Goal: Task Accomplishment & Management: Manage account settings

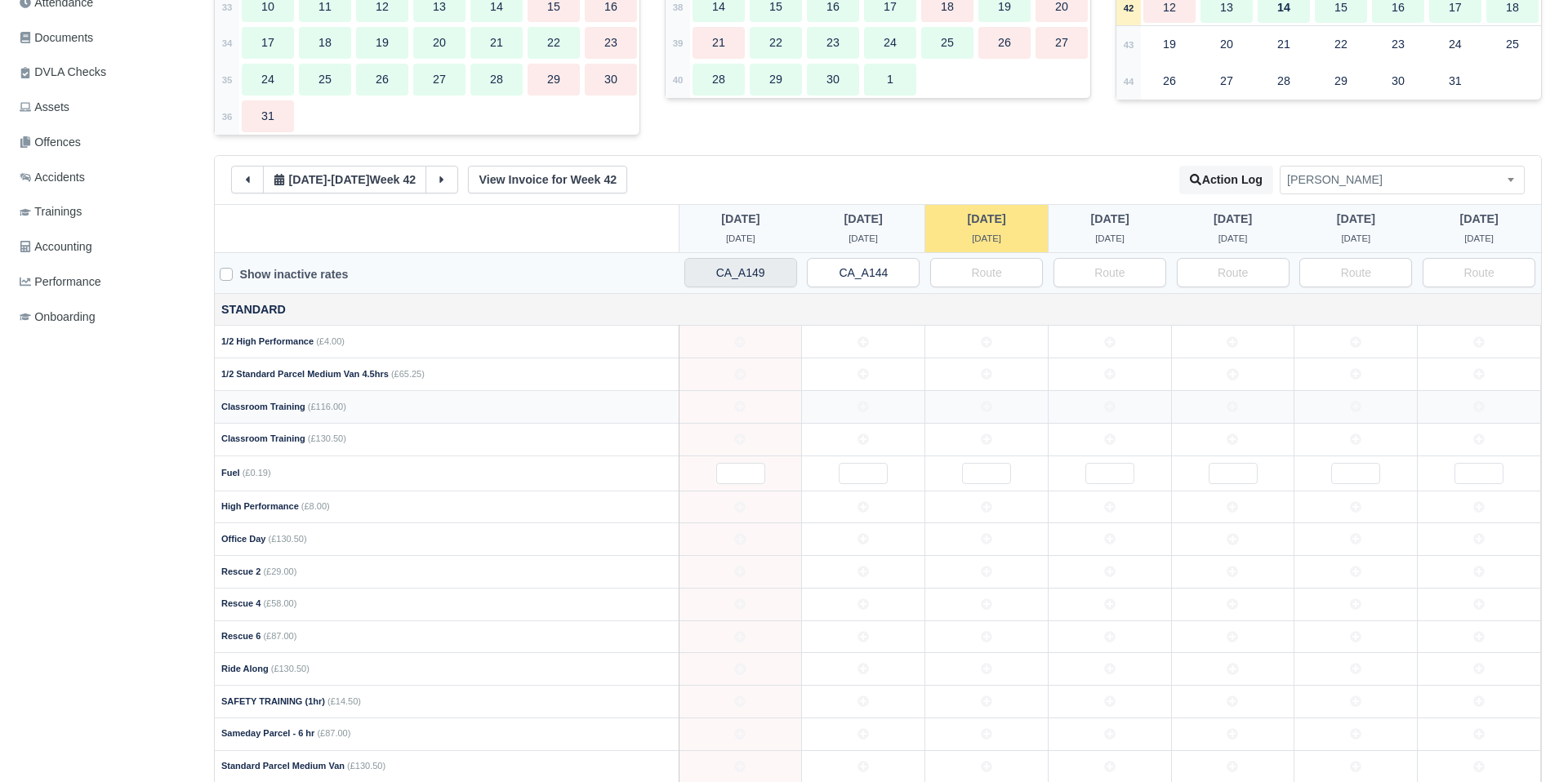
scroll to position [424, 0]
click at [254, 177] on button at bounding box center [247, 177] width 32 height 28
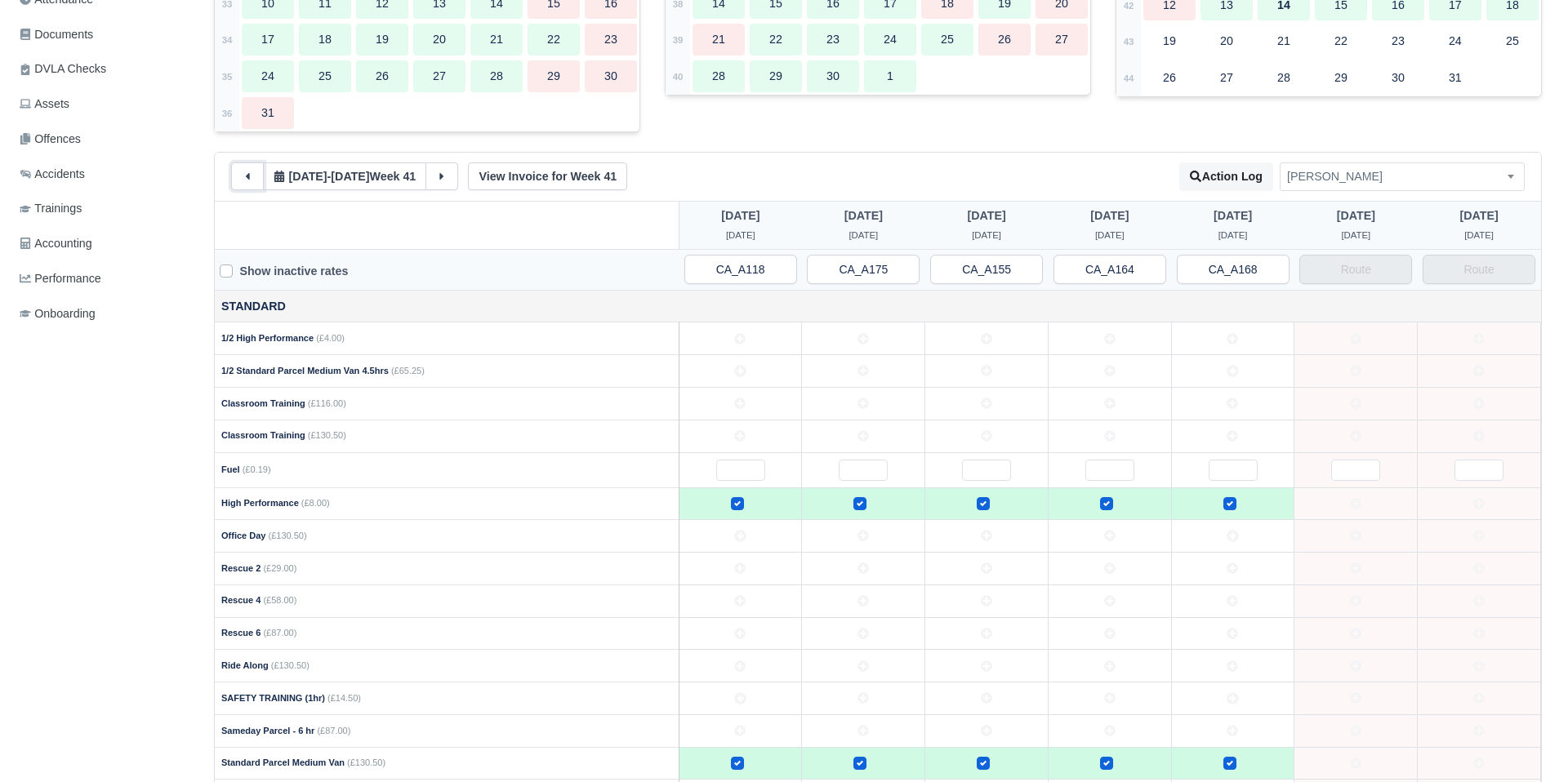
click at [254, 177] on button at bounding box center [247, 177] width 32 height 28
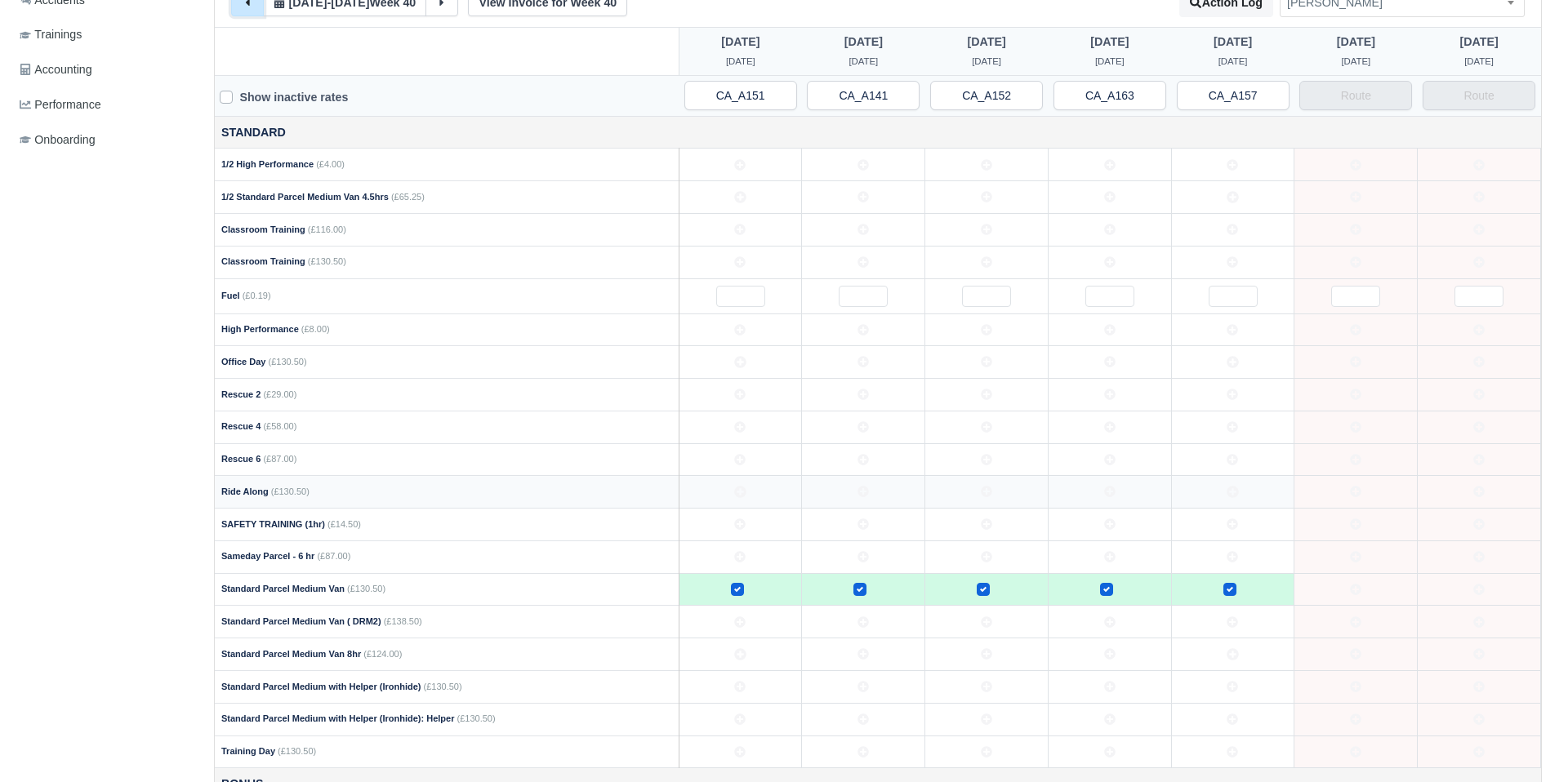
scroll to position [616, 0]
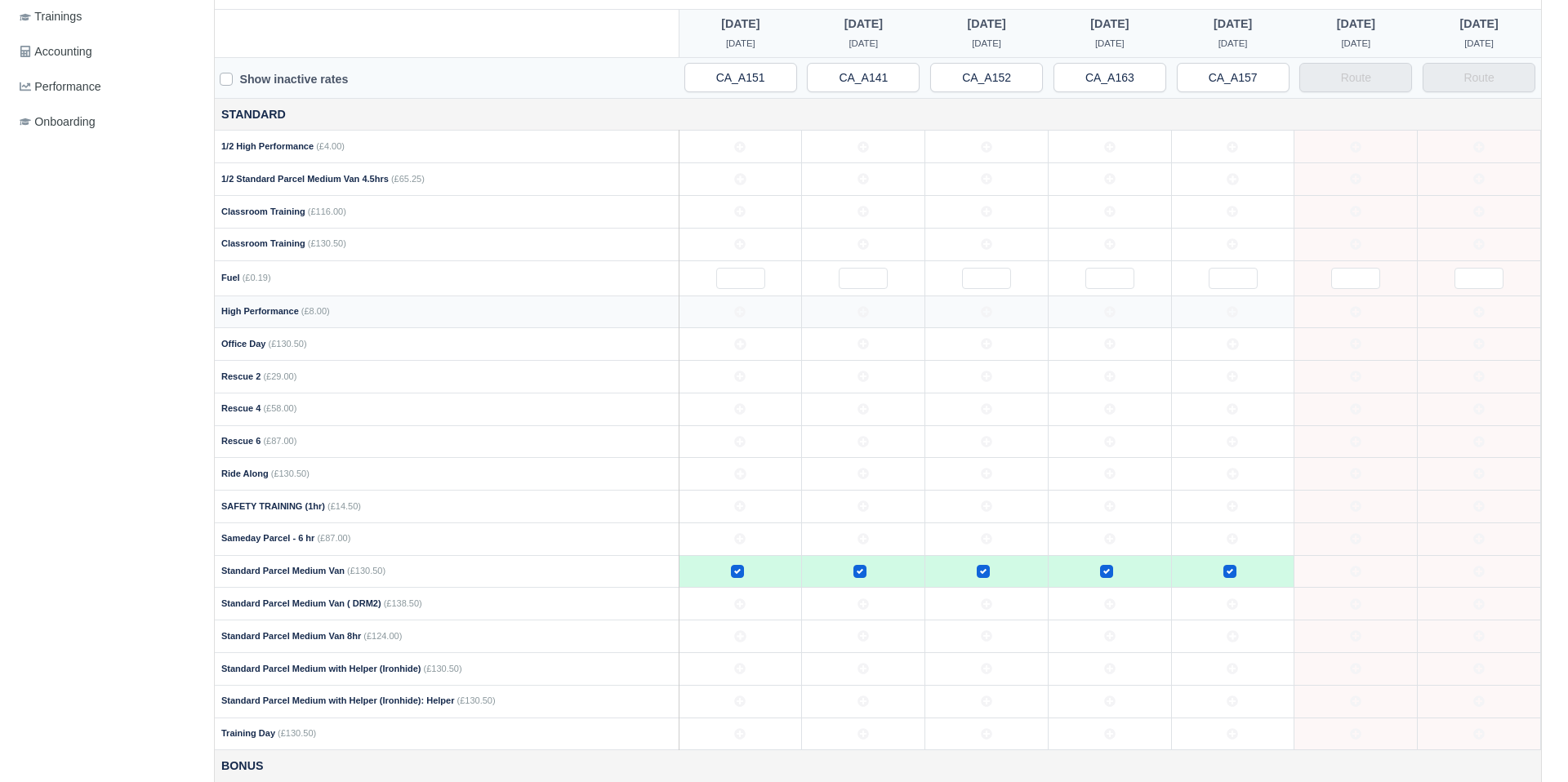
click at [741, 306] on icon at bounding box center [740, 311] width 11 height 11
click at [838, 317] on td at bounding box center [863, 311] width 123 height 32
click at [977, 314] on td at bounding box center [986, 311] width 123 height 32
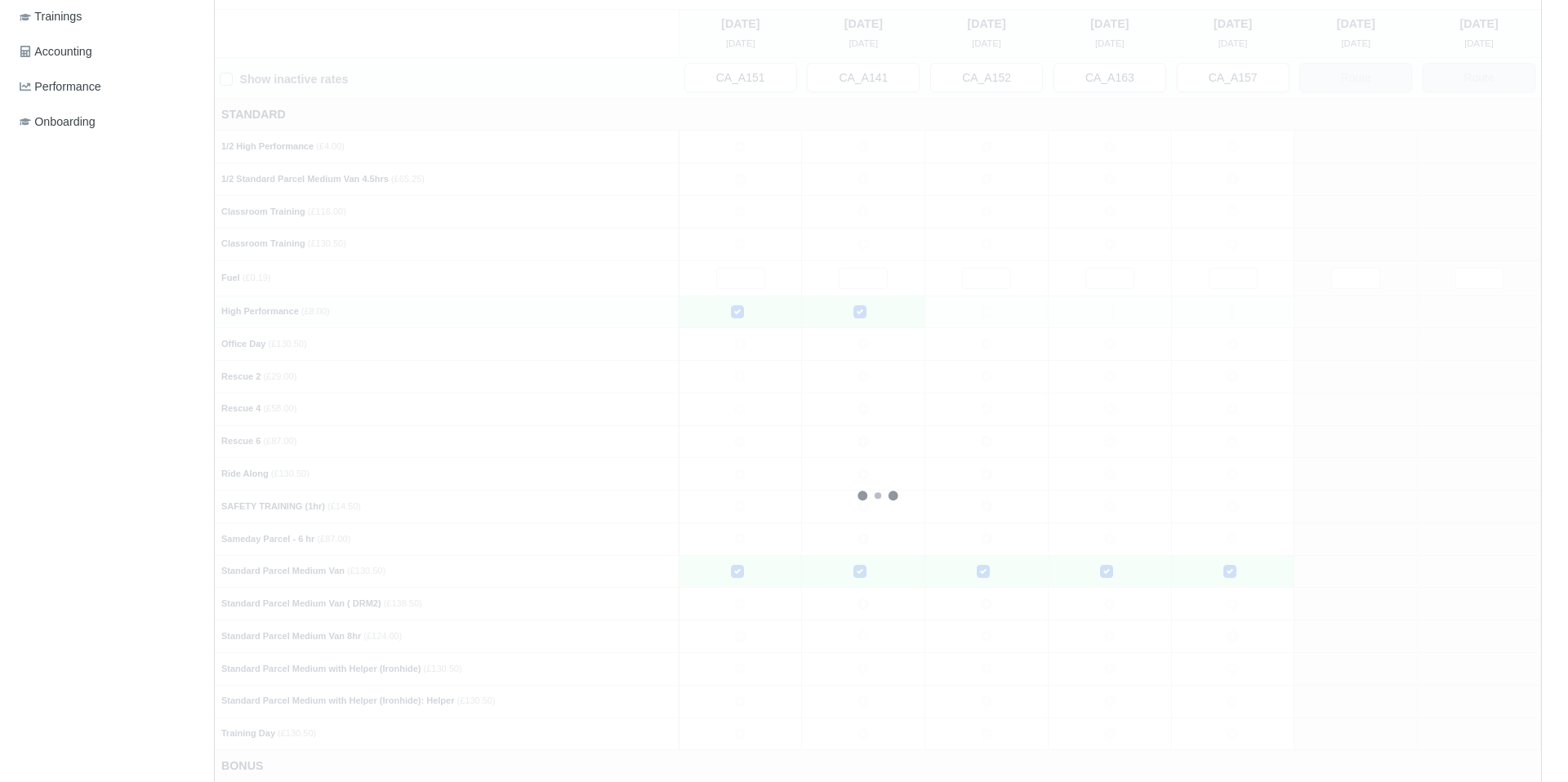
click at [1119, 312] on div at bounding box center [878, 496] width 1326 height 975
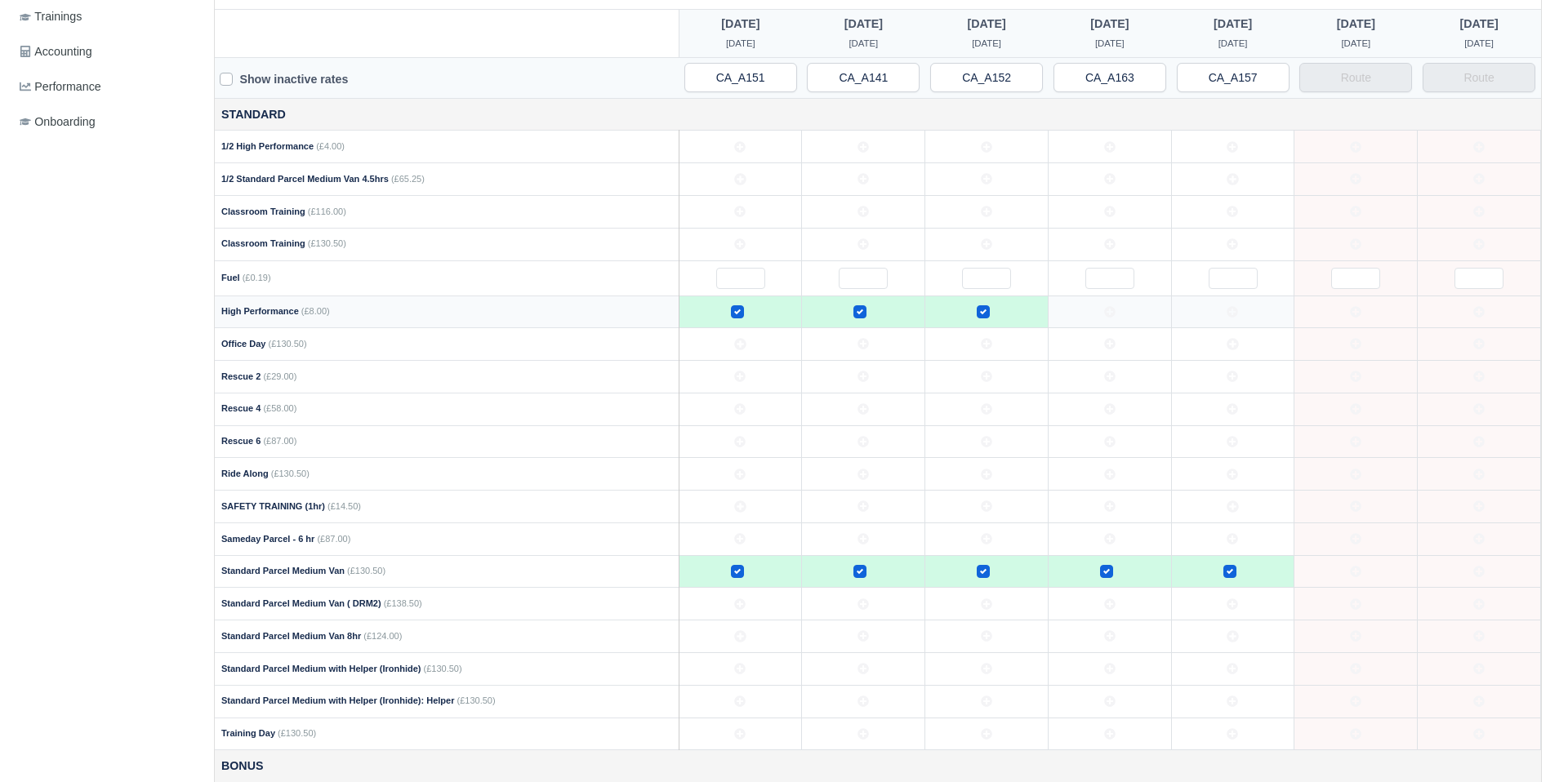
click at [1137, 315] on td at bounding box center [1109, 311] width 123 height 32
click at [1220, 314] on td at bounding box center [1232, 311] width 123 height 32
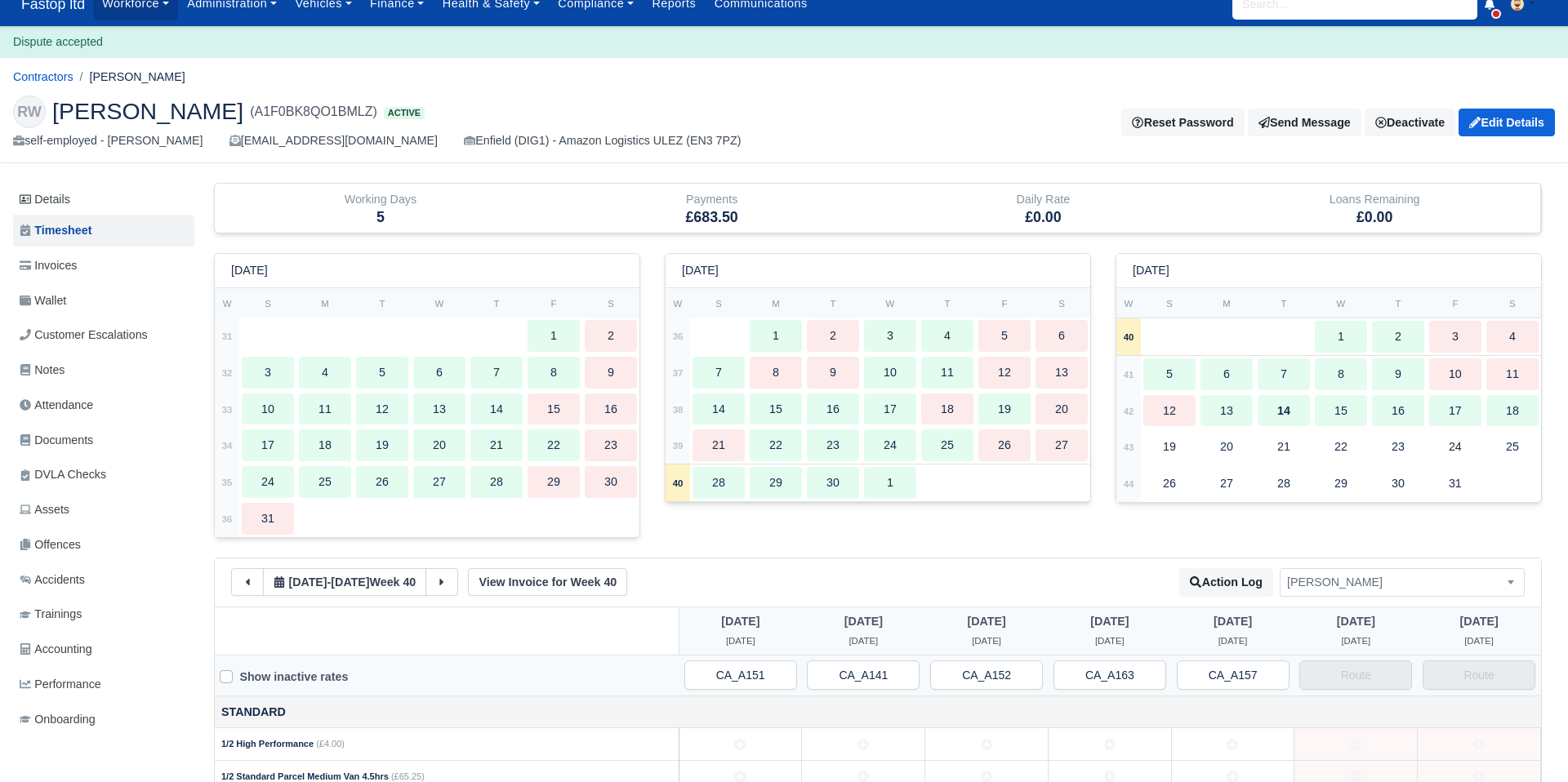
scroll to position [0, 0]
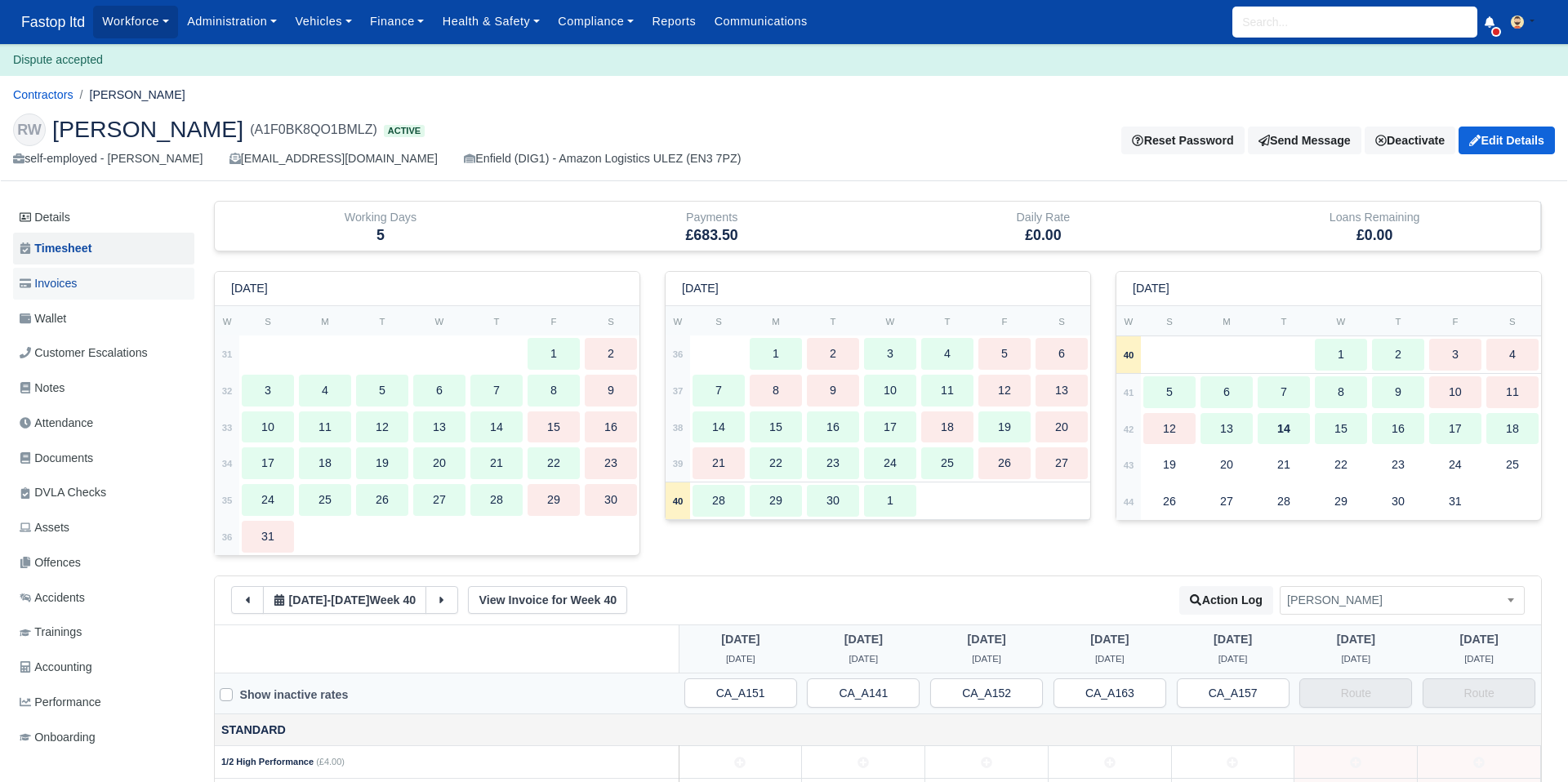
click at [77, 290] on span "Invoices" at bounding box center [47, 283] width 57 height 18
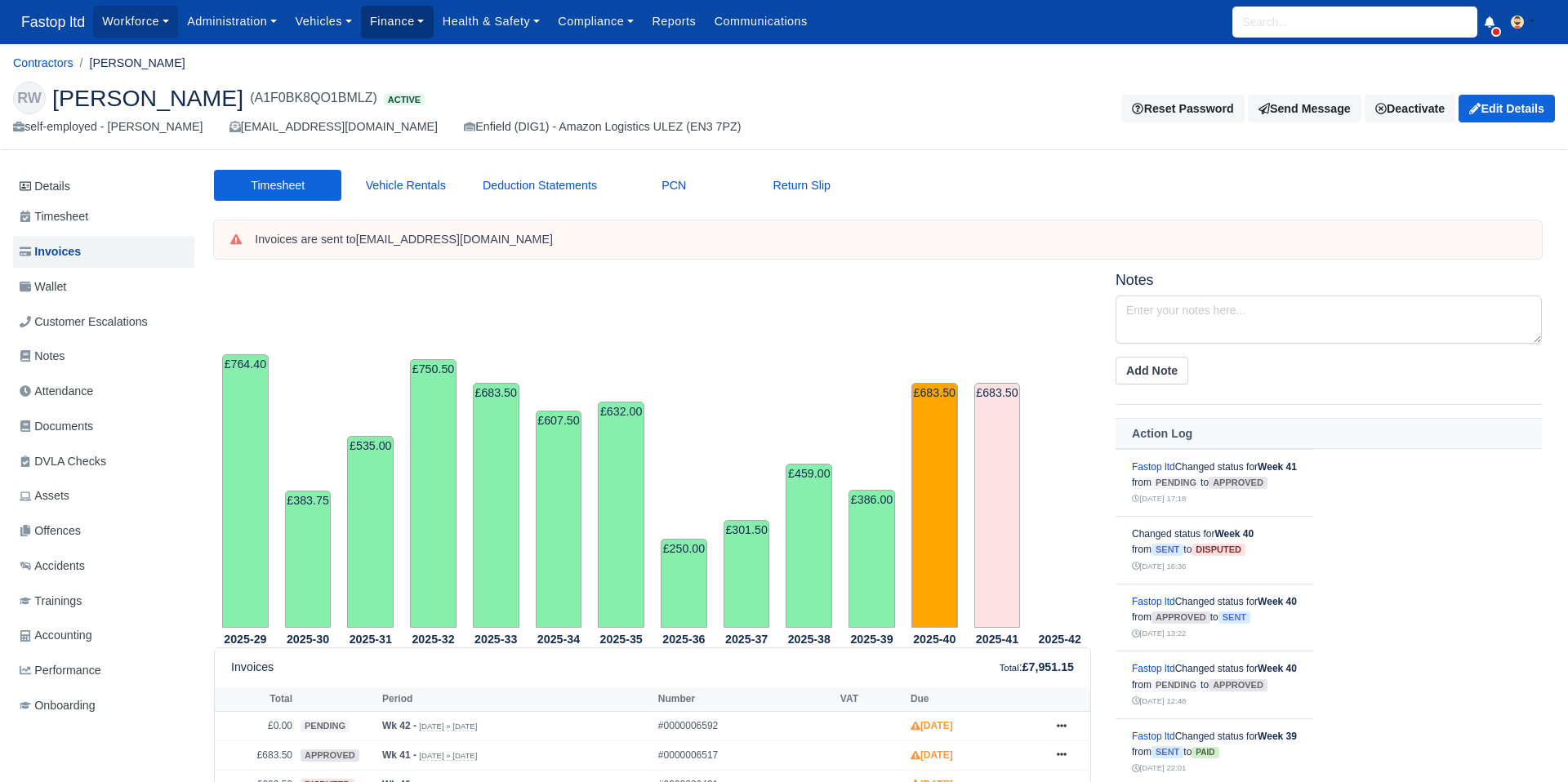
click at [422, 22] on link "Finance" at bounding box center [397, 22] width 73 height 31
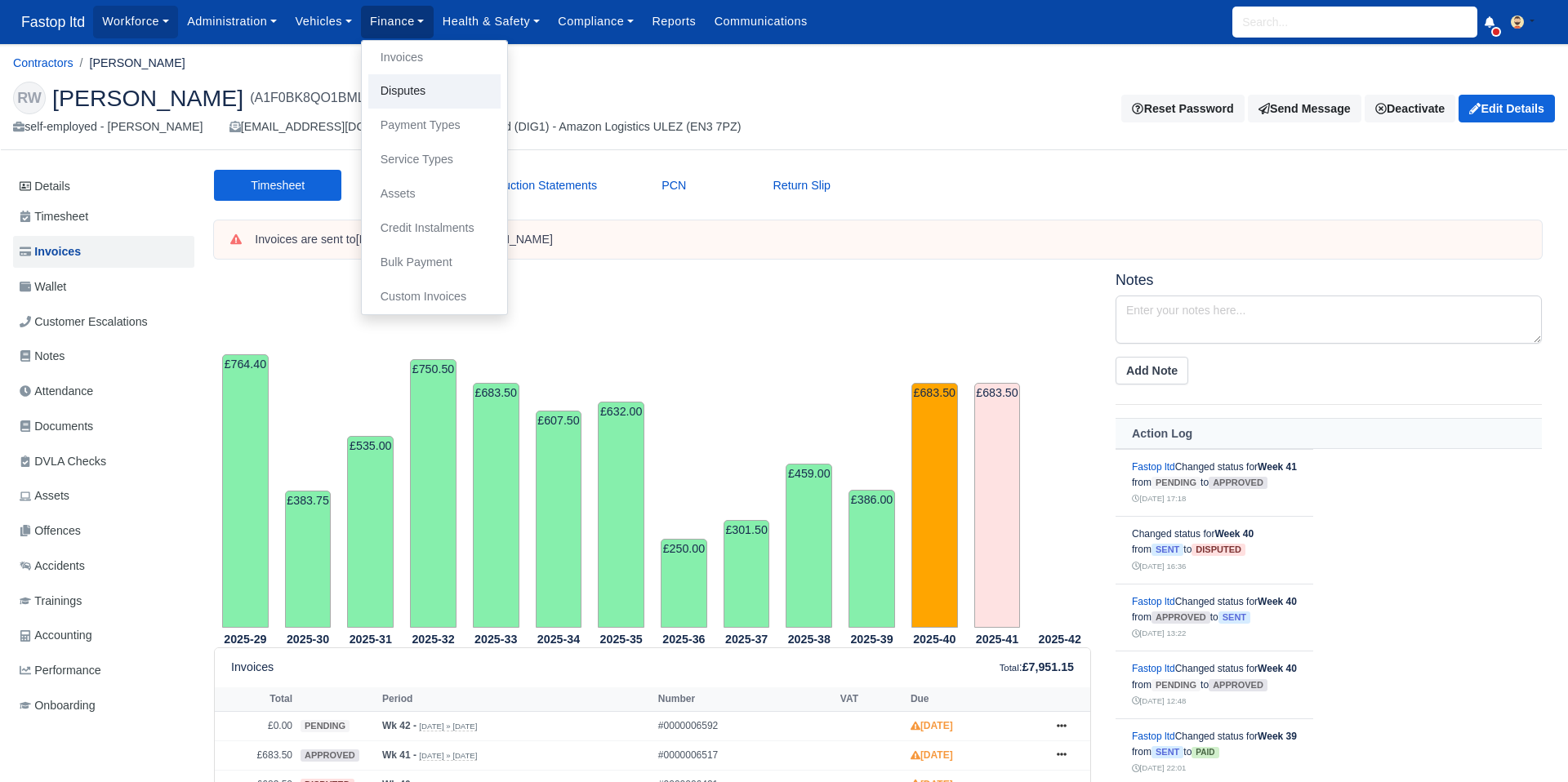
click at [447, 93] on link "Disputes" at bounding box center [434, 91] width 132 height 34
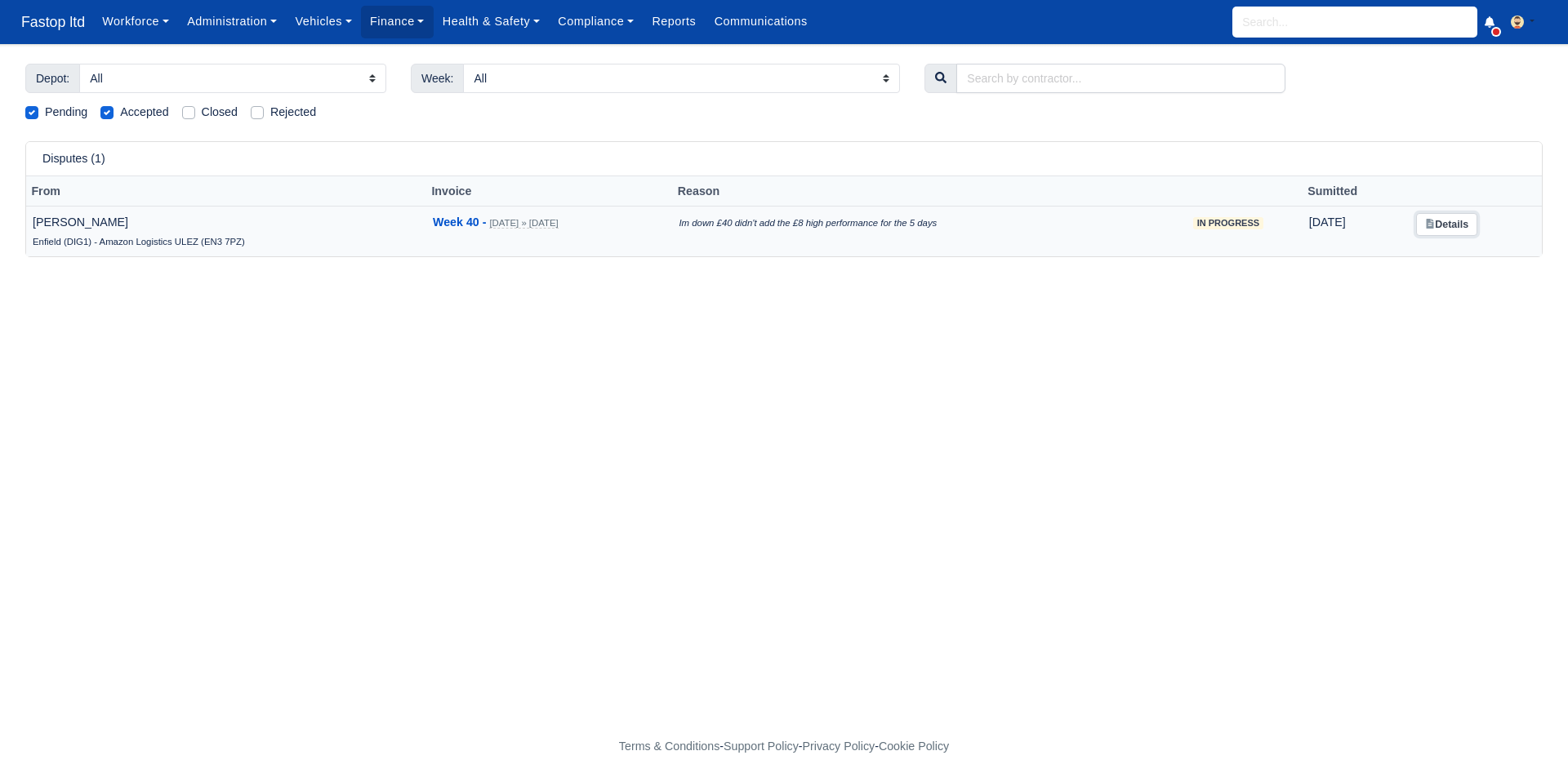
click at [1445, 225] on link "Details" at bounding box center [1446, 225] width 61 height 24
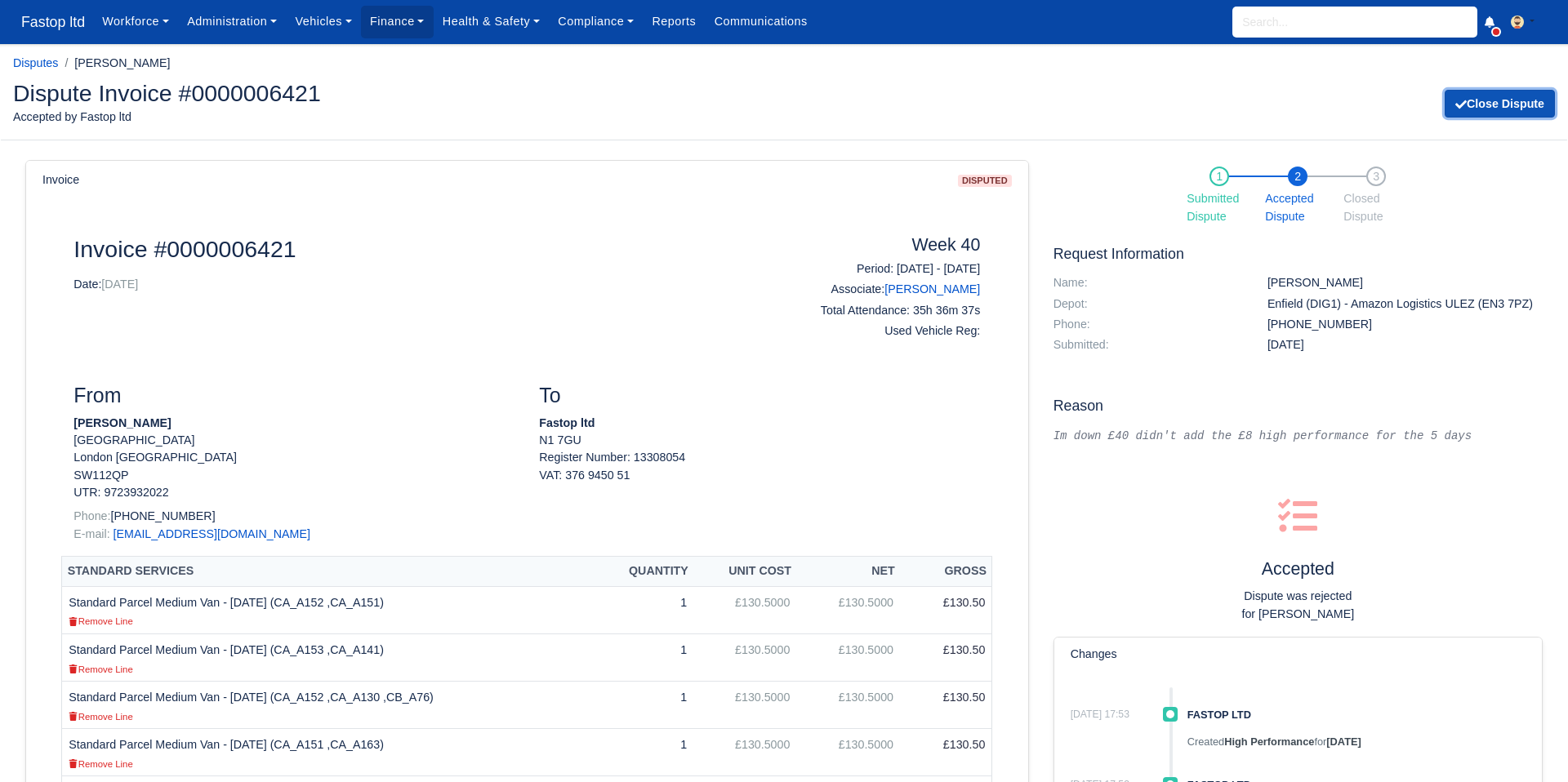
click at [1481, 106] on button "Close Dispute" at bounding box center [1500, 104] width 110 height 28
